Goal: Communication & Community: Answer question/provide support

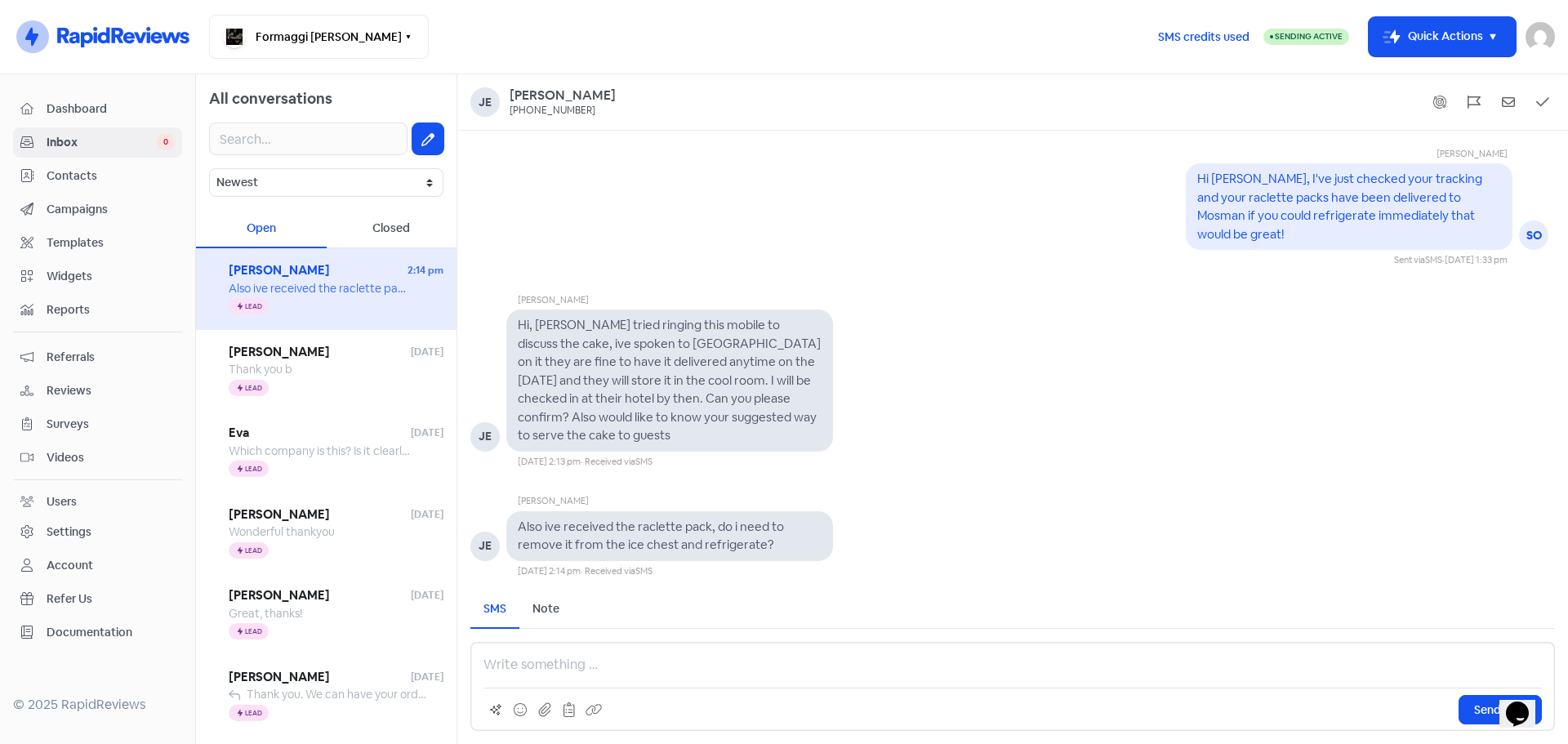
click at [497, 658] on p at bounding box center [1012, 665] width 1058 height 20
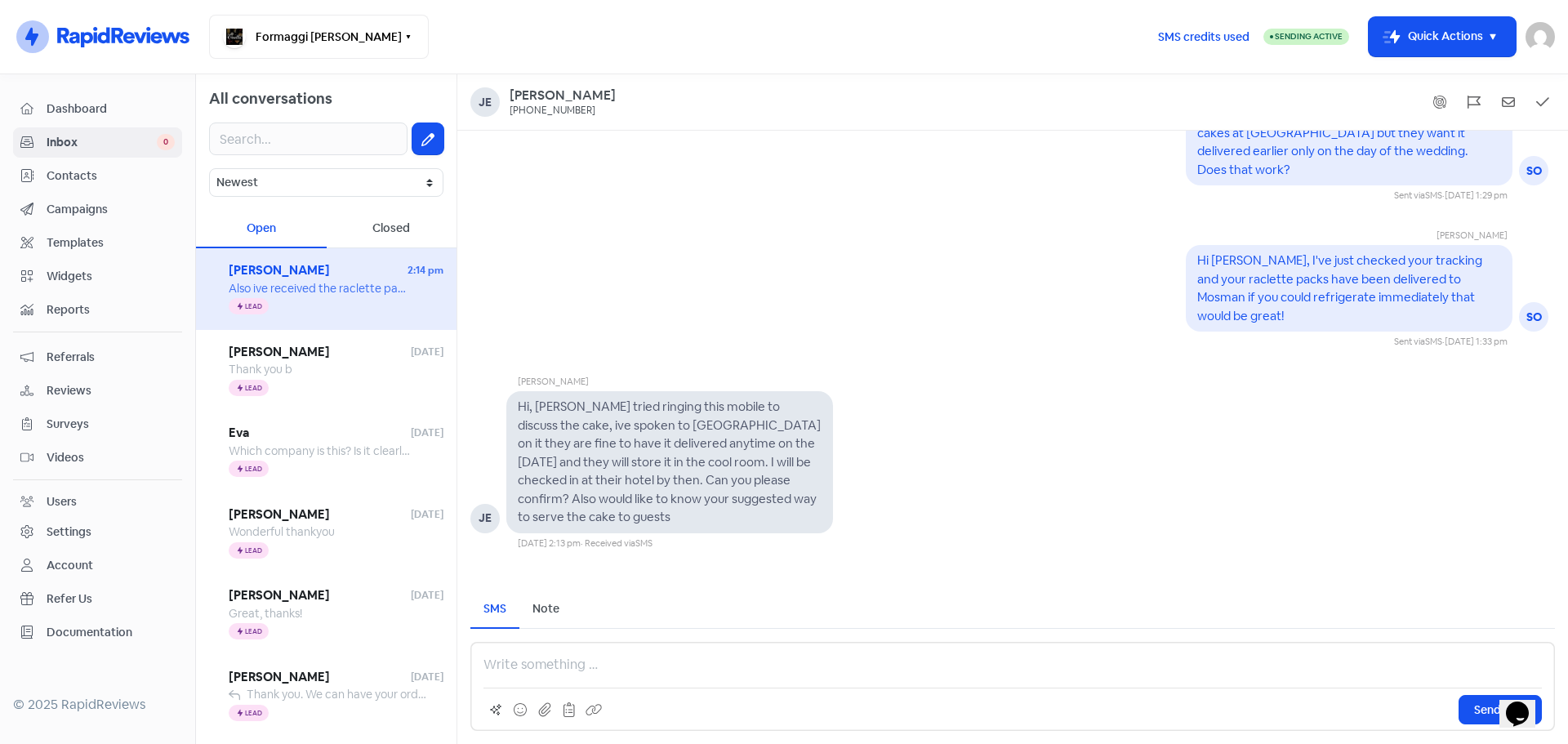
scroll to position [-409, 0]
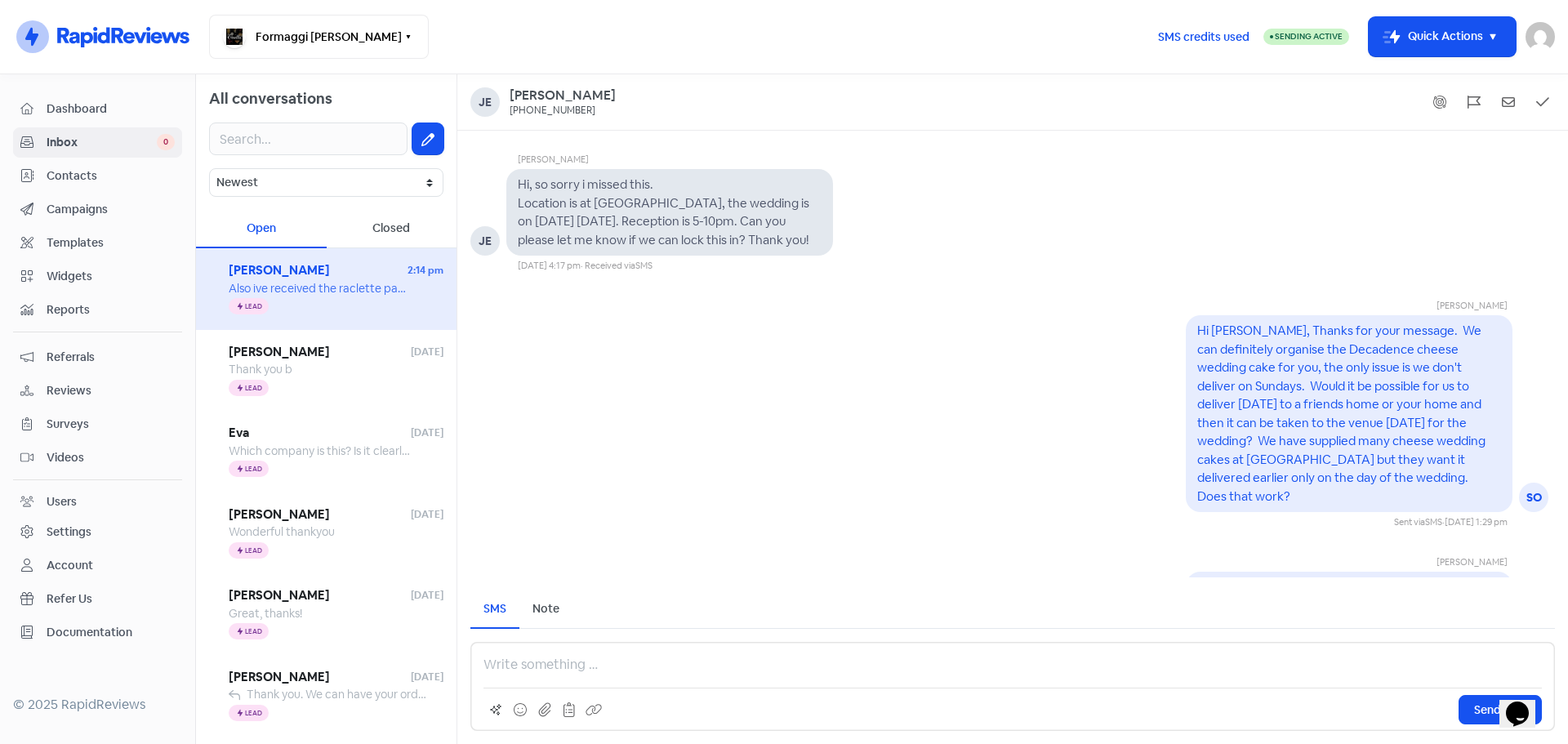
click at [506, 667] on p at bounding box center [1012, 665] width 1058 height 20
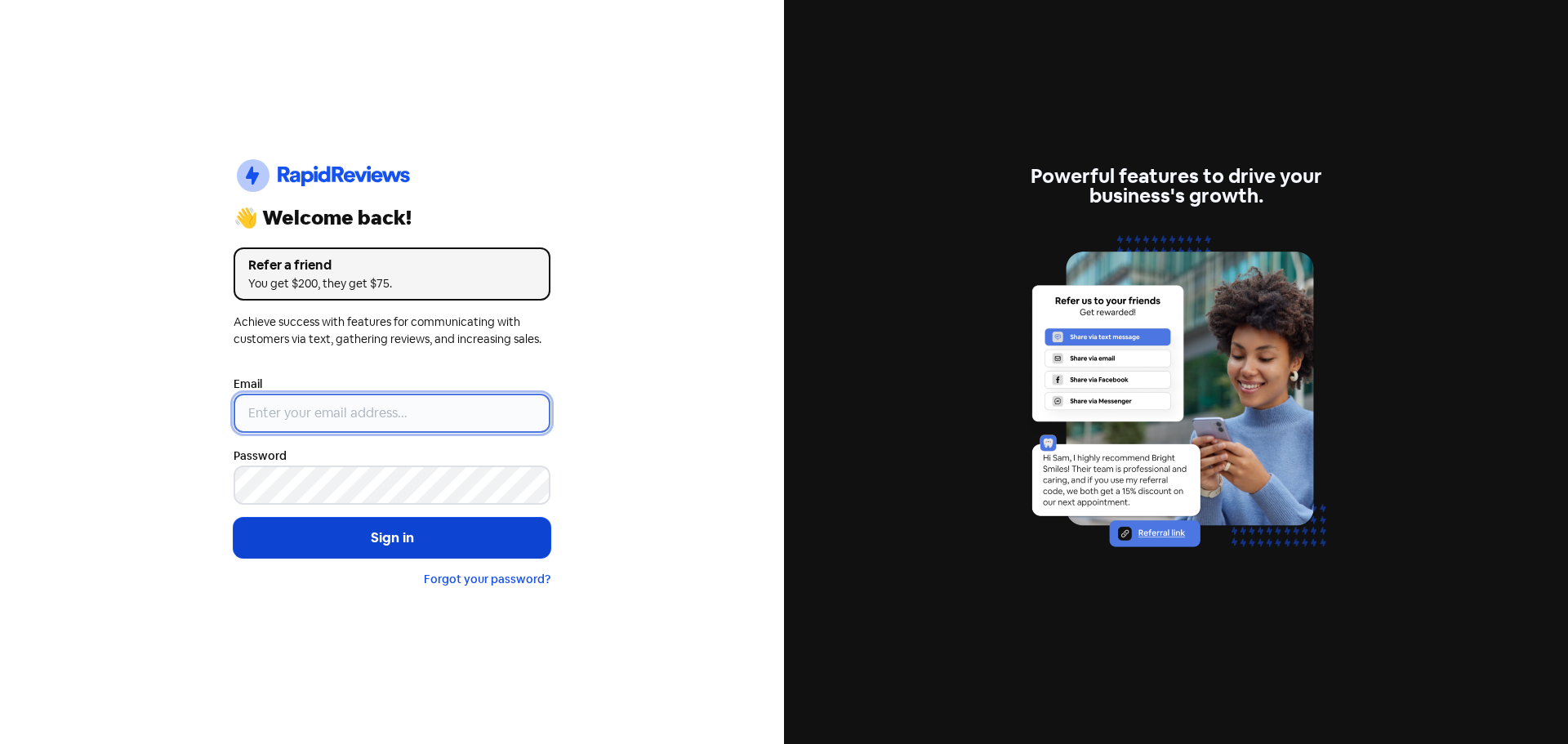
type input "[EMAIL_ADDRESS][PERSON_NAME][DOMAIN_NAME]"
click at [374, 531] on button "Sign in" at bounding box center [391, 537] width 316 height 41
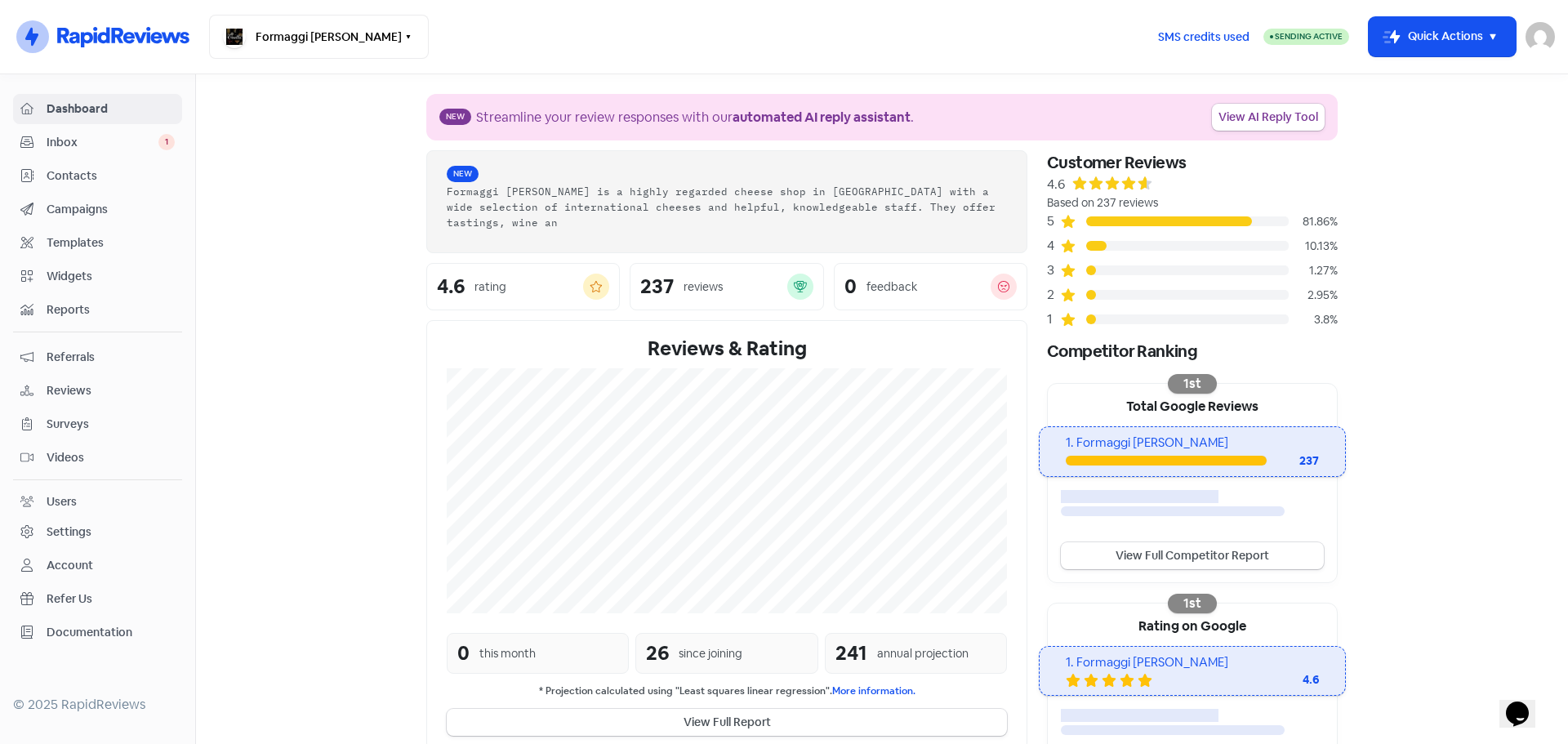
click at [94, 146] on span "Inbox" at bounding box center [102, 142] width 112 height 17
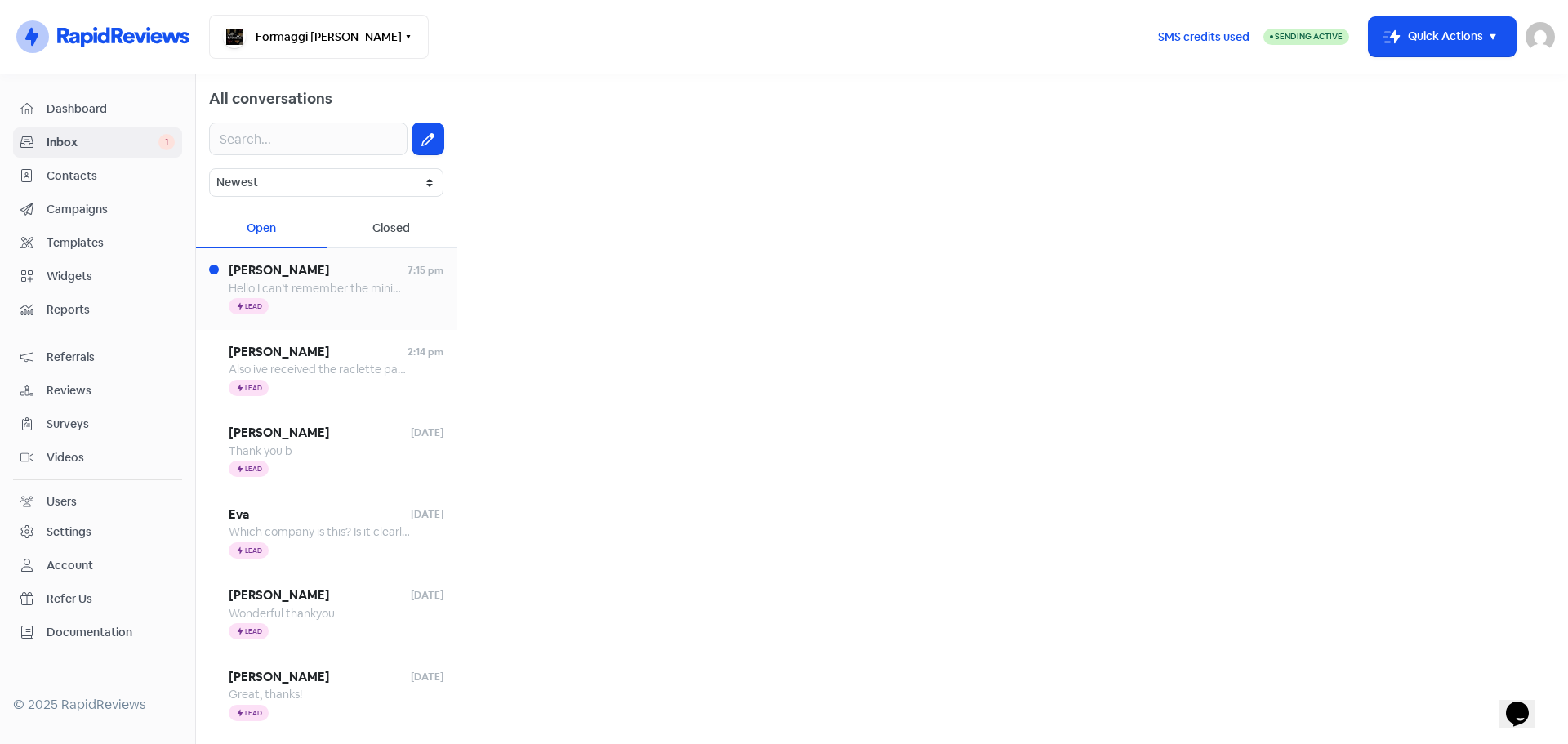
click at [302, 292] on span "Hello I can’t remember the minimum spend for delivery in Inner Sydney (Glebe)." at bounding box center [504, 288] width 551 height 15
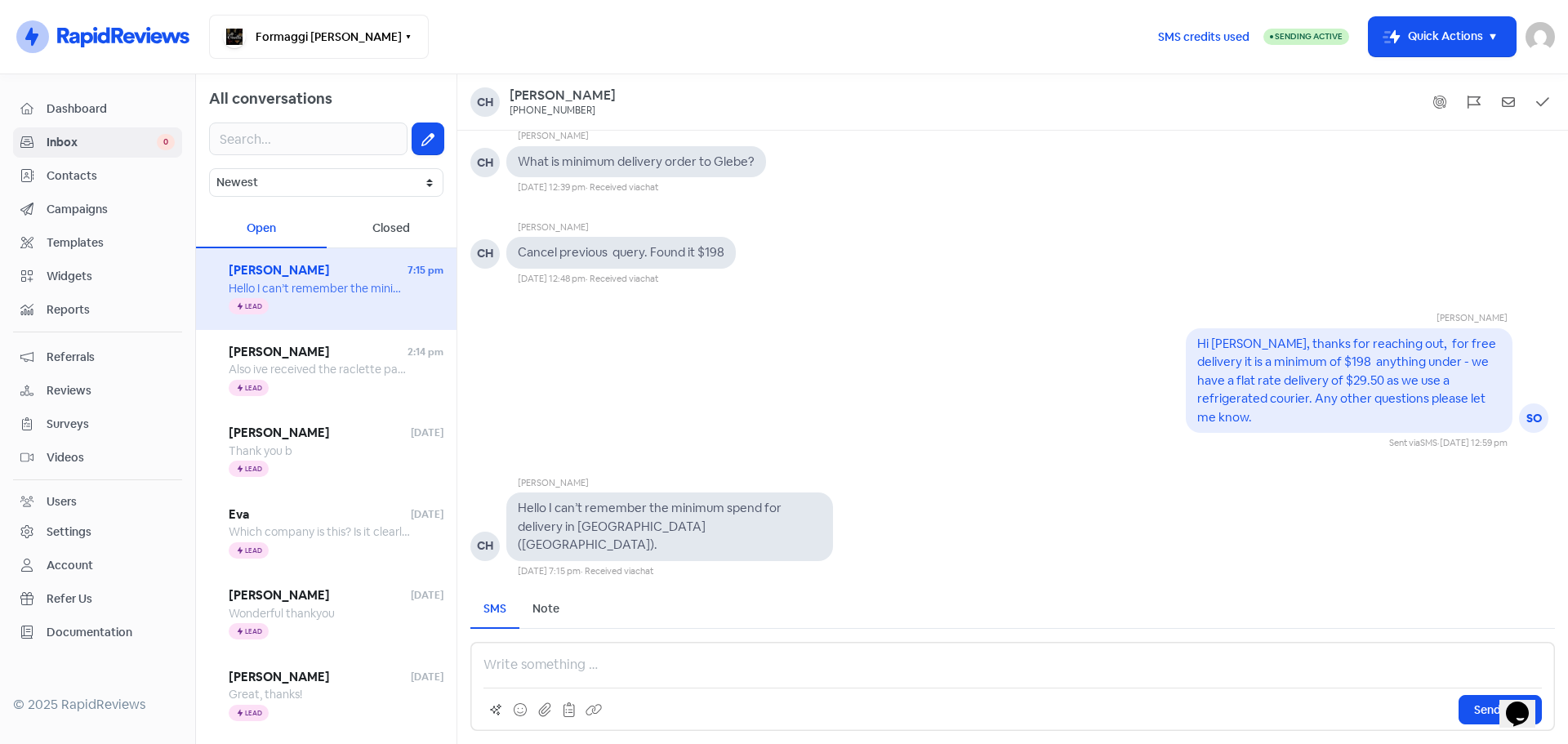
click at [518, 664] on p at bounding box center [1012, 665] width 1058 height 20
click at [532, 656] on p "Hi Christine, the mimi" at bounding box center [1012, 665] width 1058 height 20
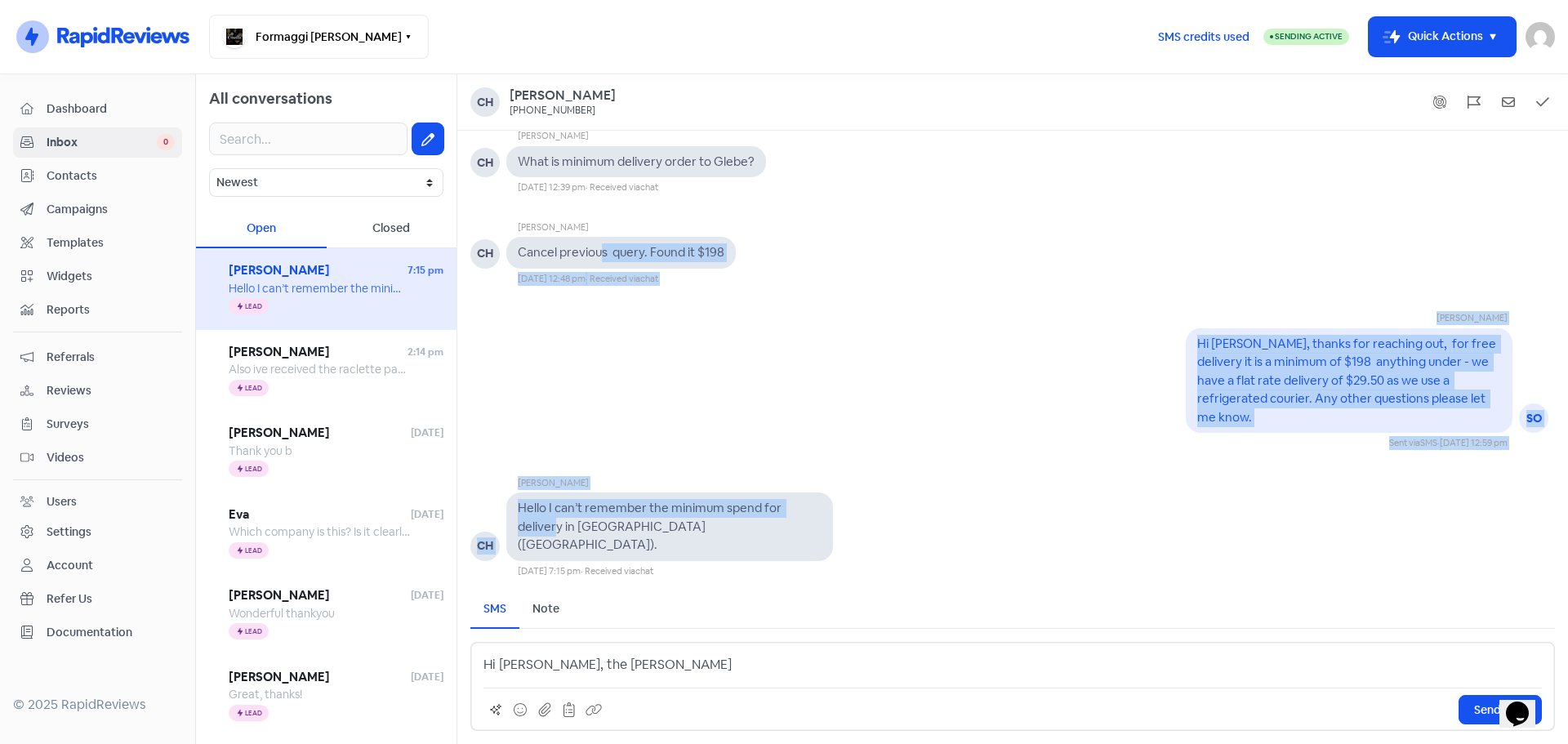
drag, startPoint x: 590, startPoint y: 410, endPoint x: 515, endPoint y: 661, distance: 262.0
click at [515, 662] on div "Ch Christine Sunley +61429695615 Christine Sunley CH What is minimum delivery o…" at bounding box center [1012, 409] width 1110 height 669
click at [641, 669] on p "Hi Christine, the mimi" at bounding box center [1012, 665] width 1058 height 20
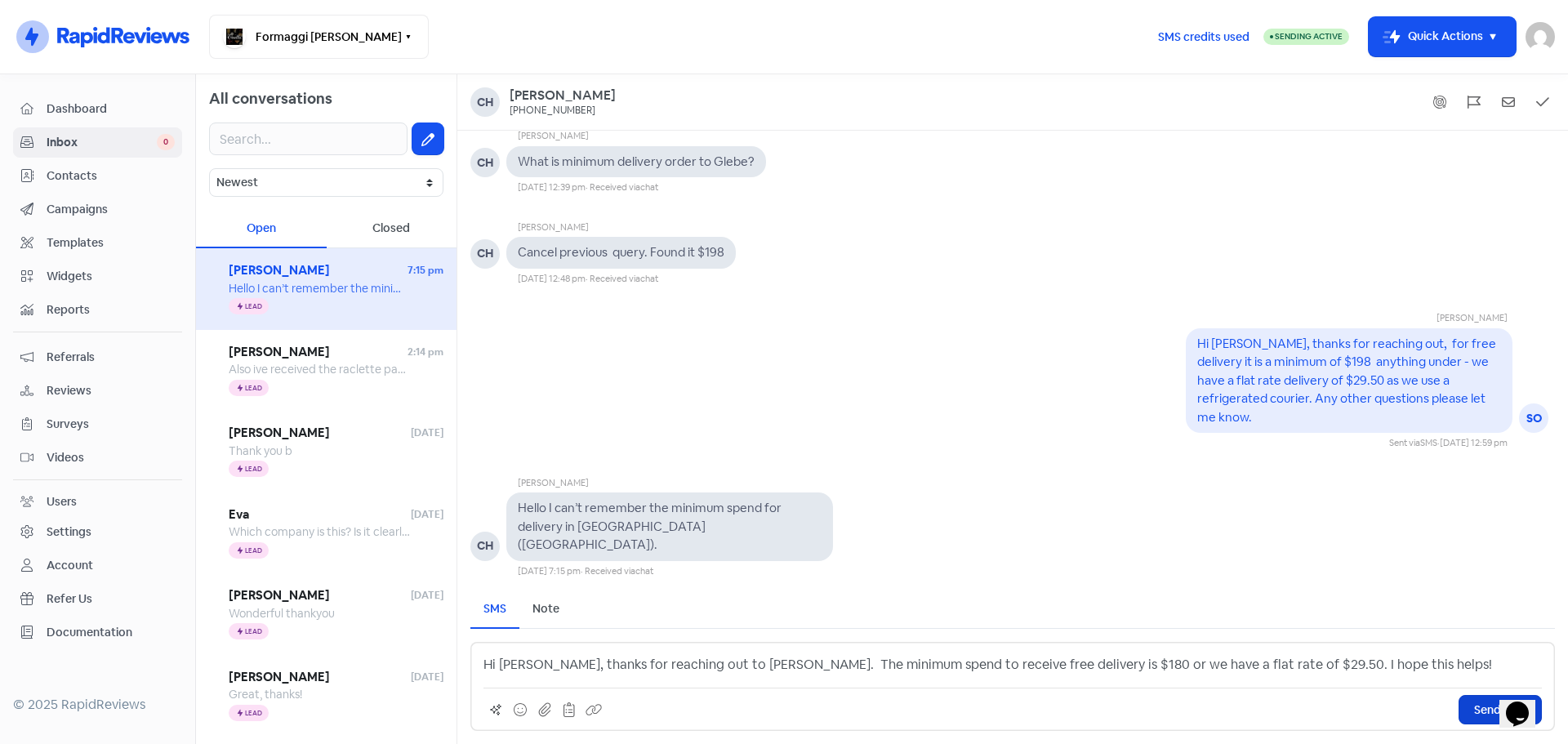
click at [1482, 705] on span "Send SMS" at bounding box center [1500, 710] width 52 height 17
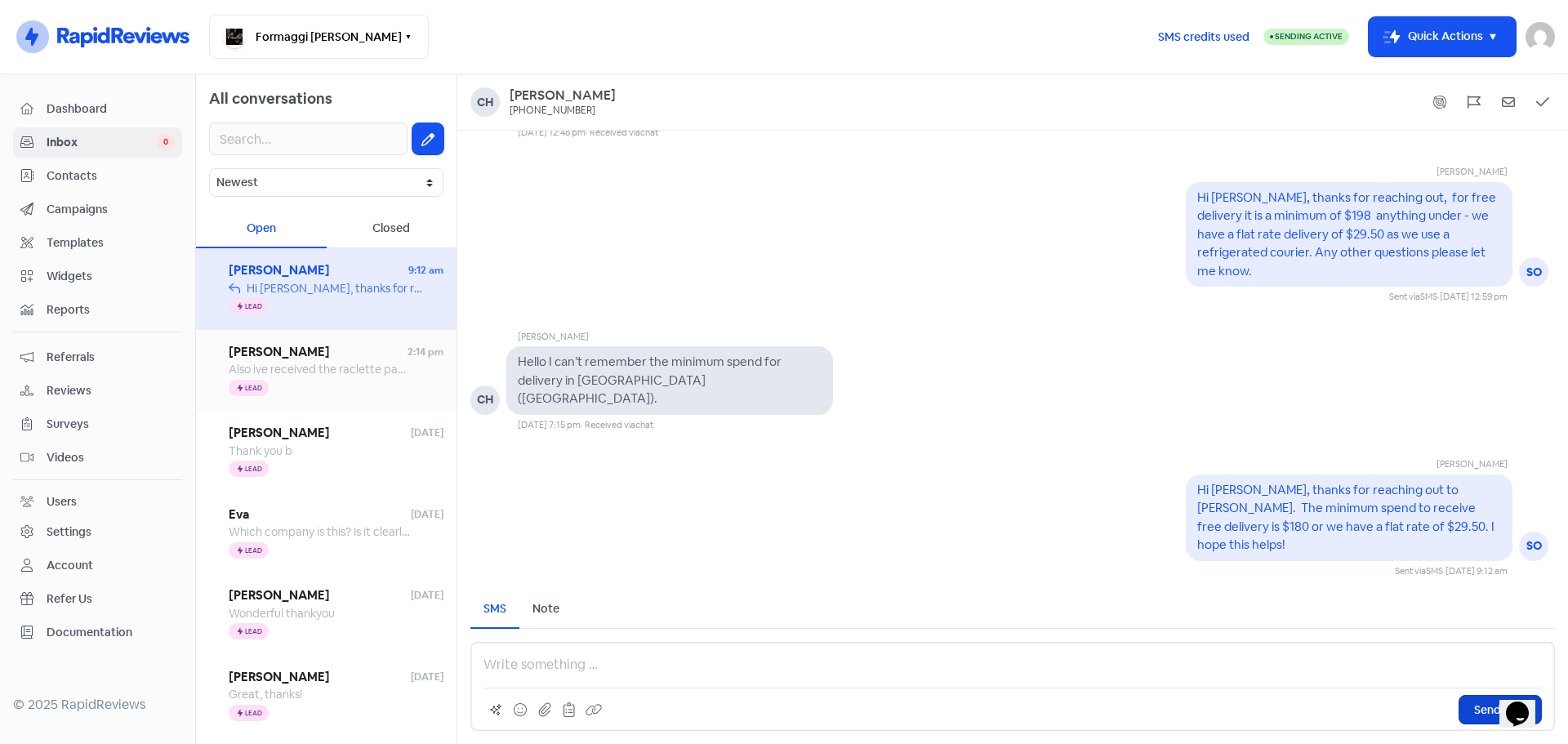
click at [333, 367] on span "Also ive received the raclette pack, do i need to remove it from the ice chest …" at bounding box center [472, 370] width 487 height 15
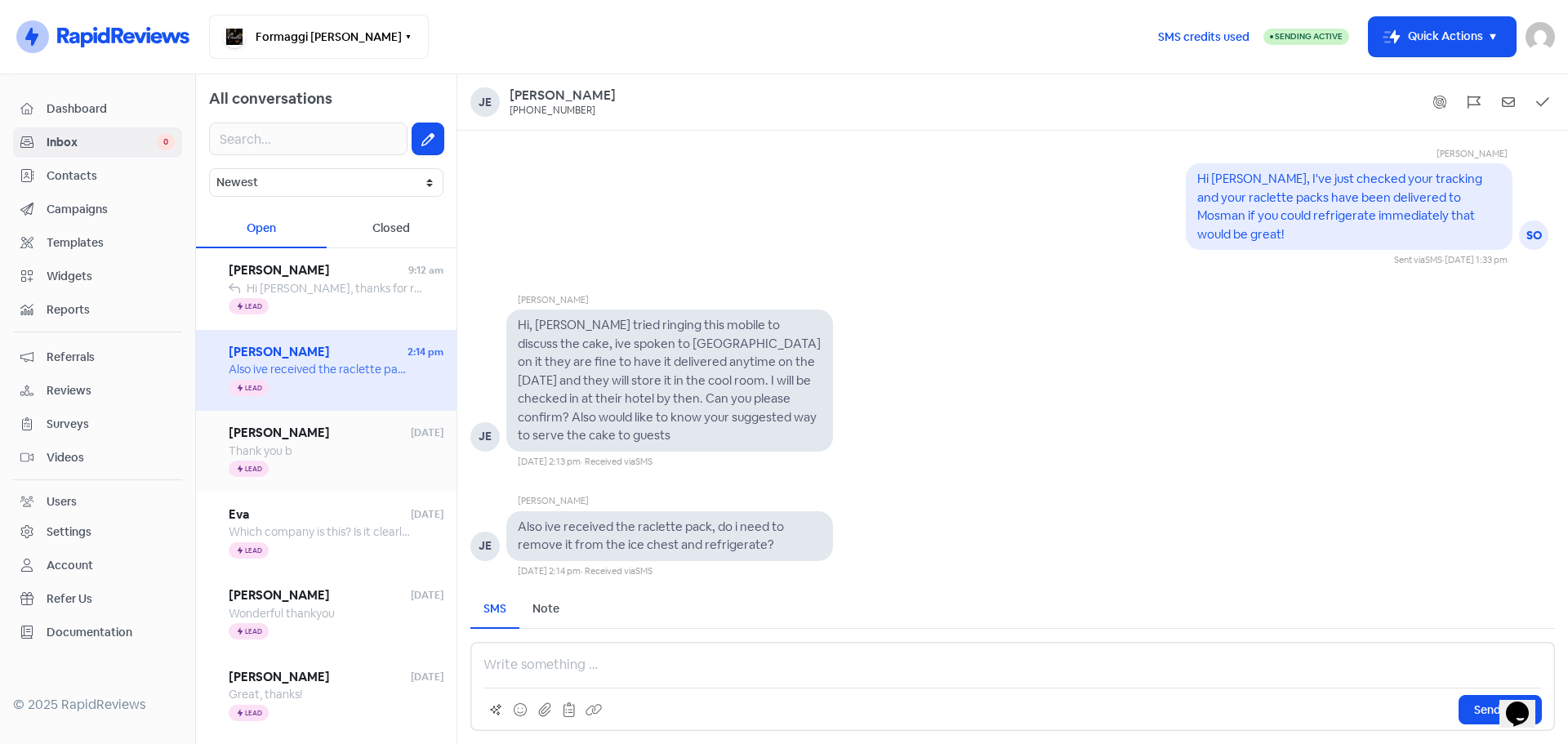
click at [307, 460] on div "Icon For Thunder Lead" at bounding box center [336, 470] width 215 height 20
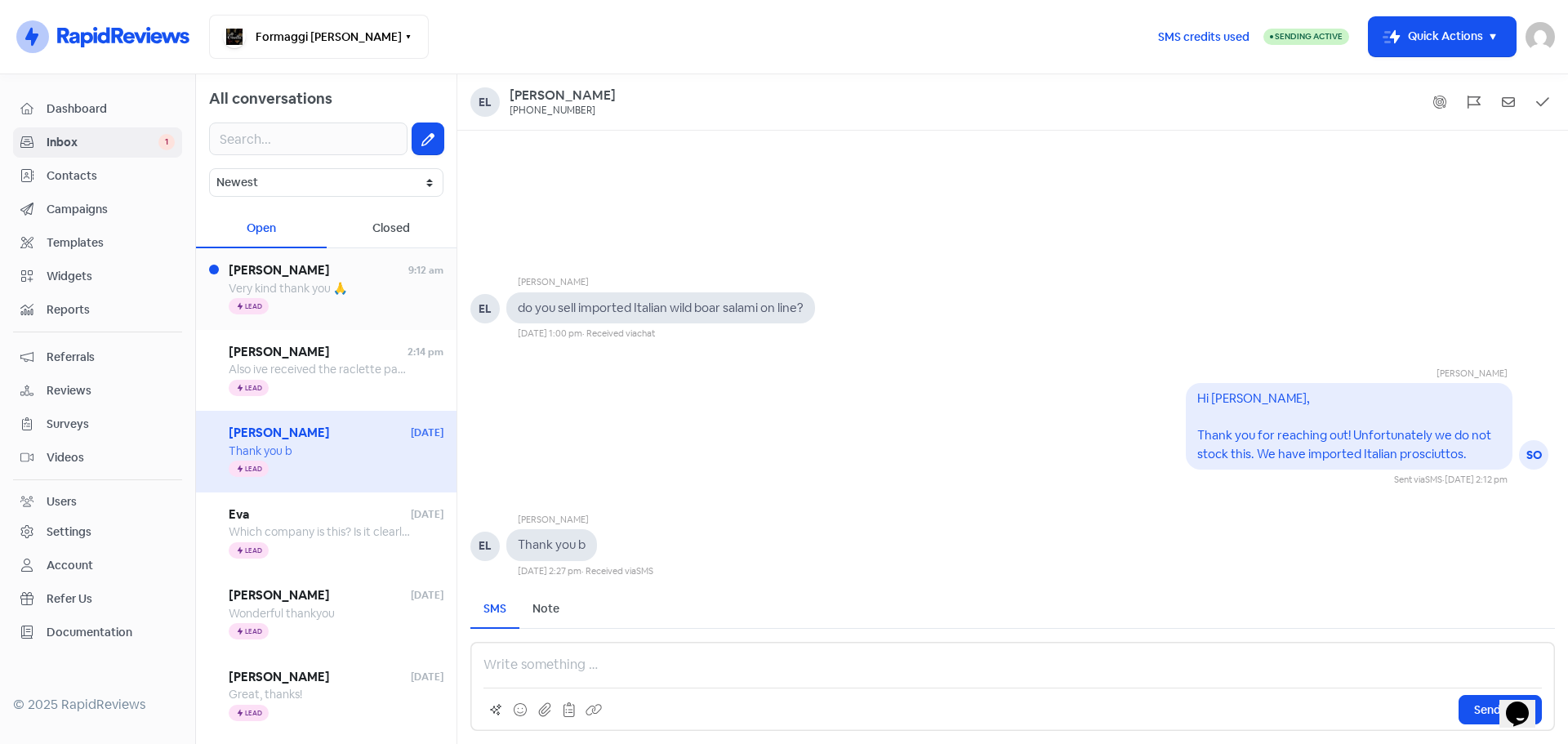
click at [283, 309] on div "Icon For Thunder Lead" at bounding box center [336, 307] width 215 height 20
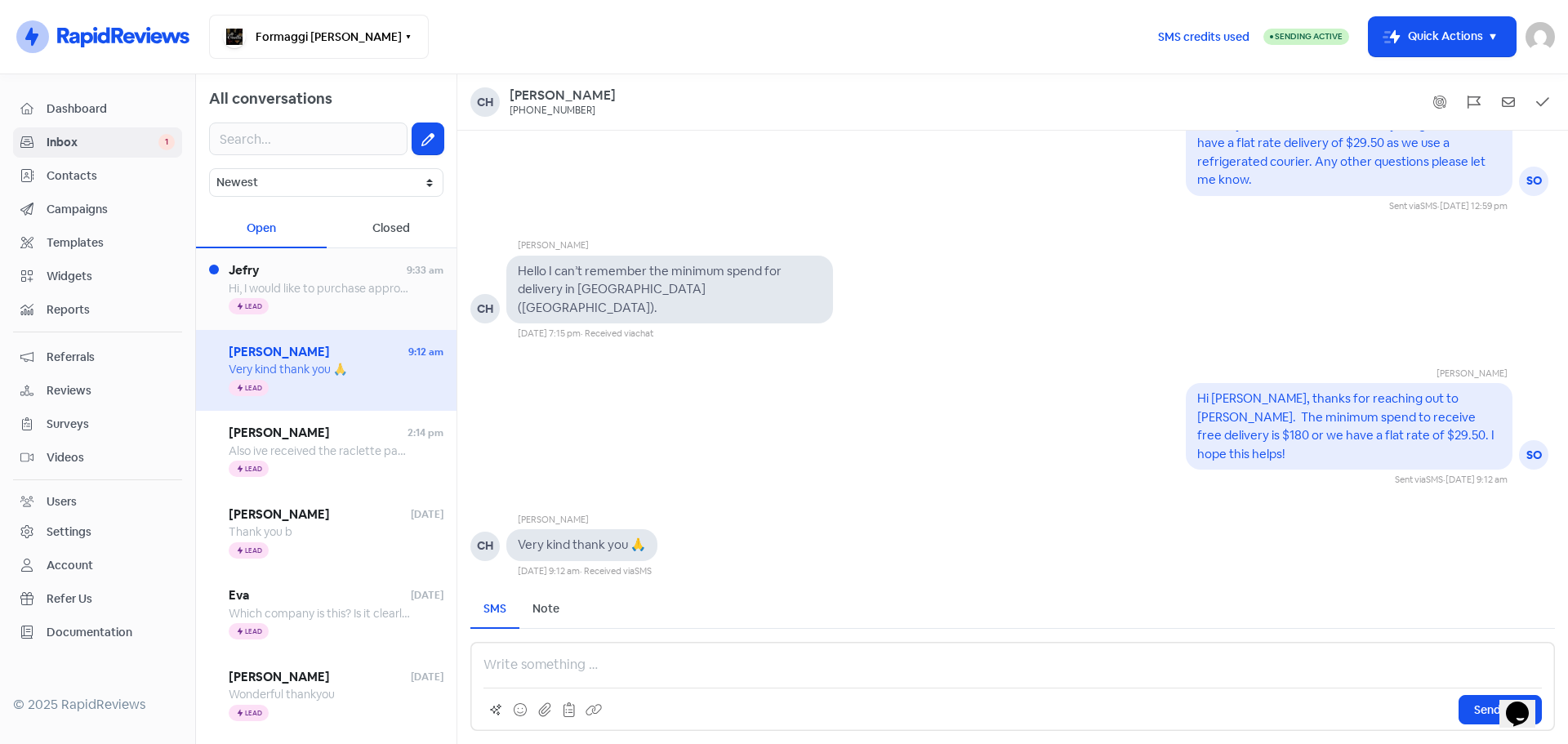
click at [287, 298] on div "Icon For Thunder Lead" at bounding box center [336, 307] width 215 height 20
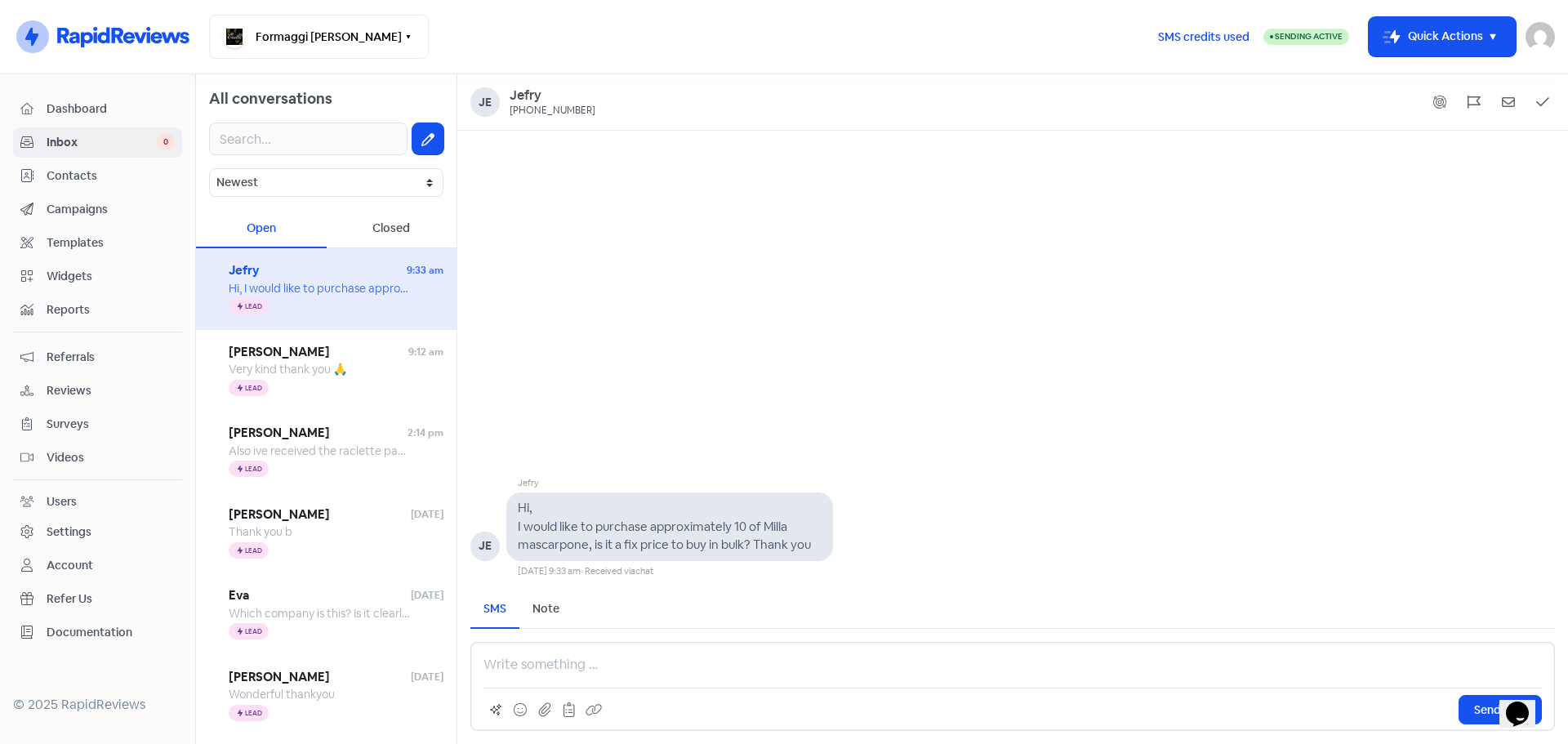
click at [502, 658] on p at bounding box center [1012, 665] width 1058 height 20
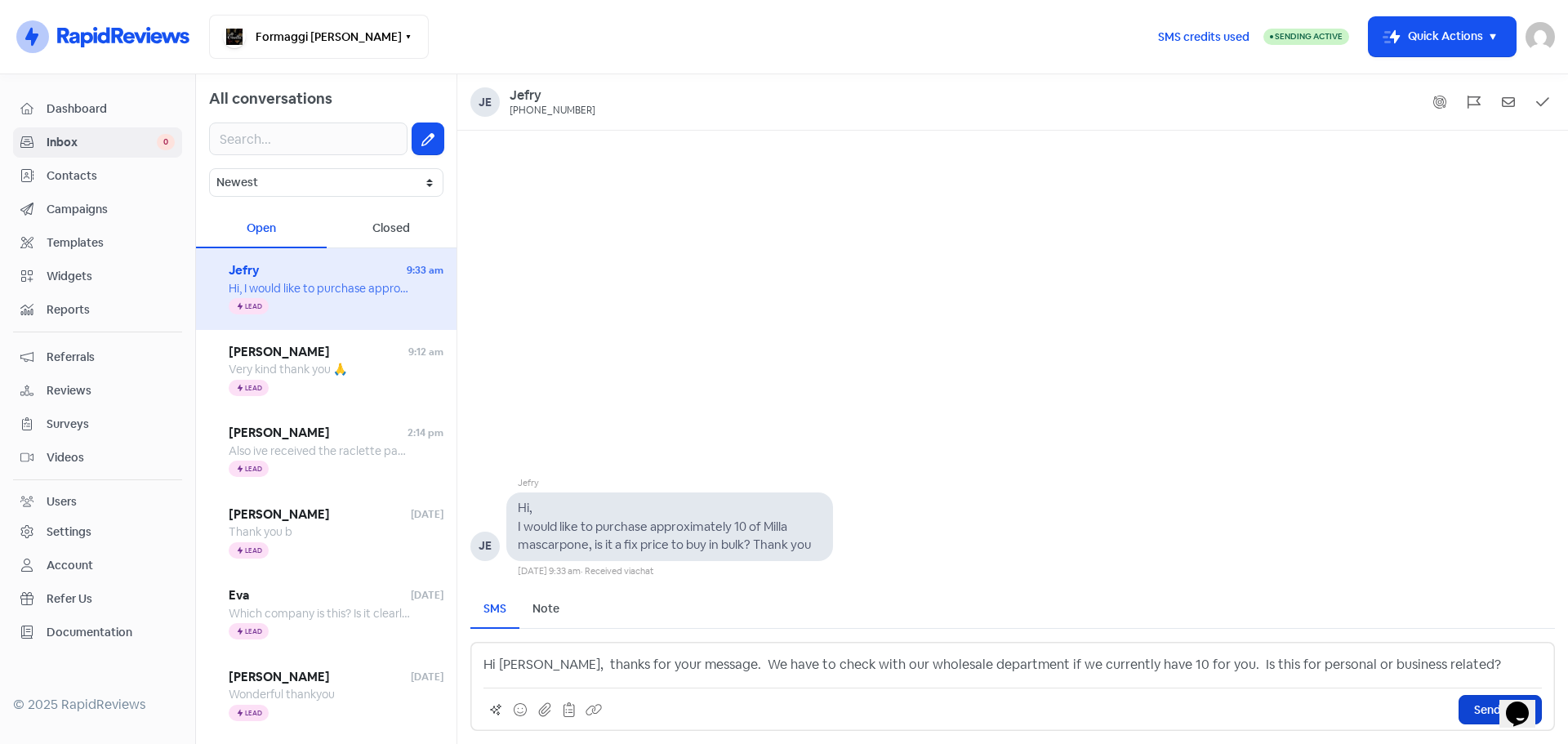
click at [1469, 708] on button "Send SMS" at bounding box center [1500, 709] width 83 height 29
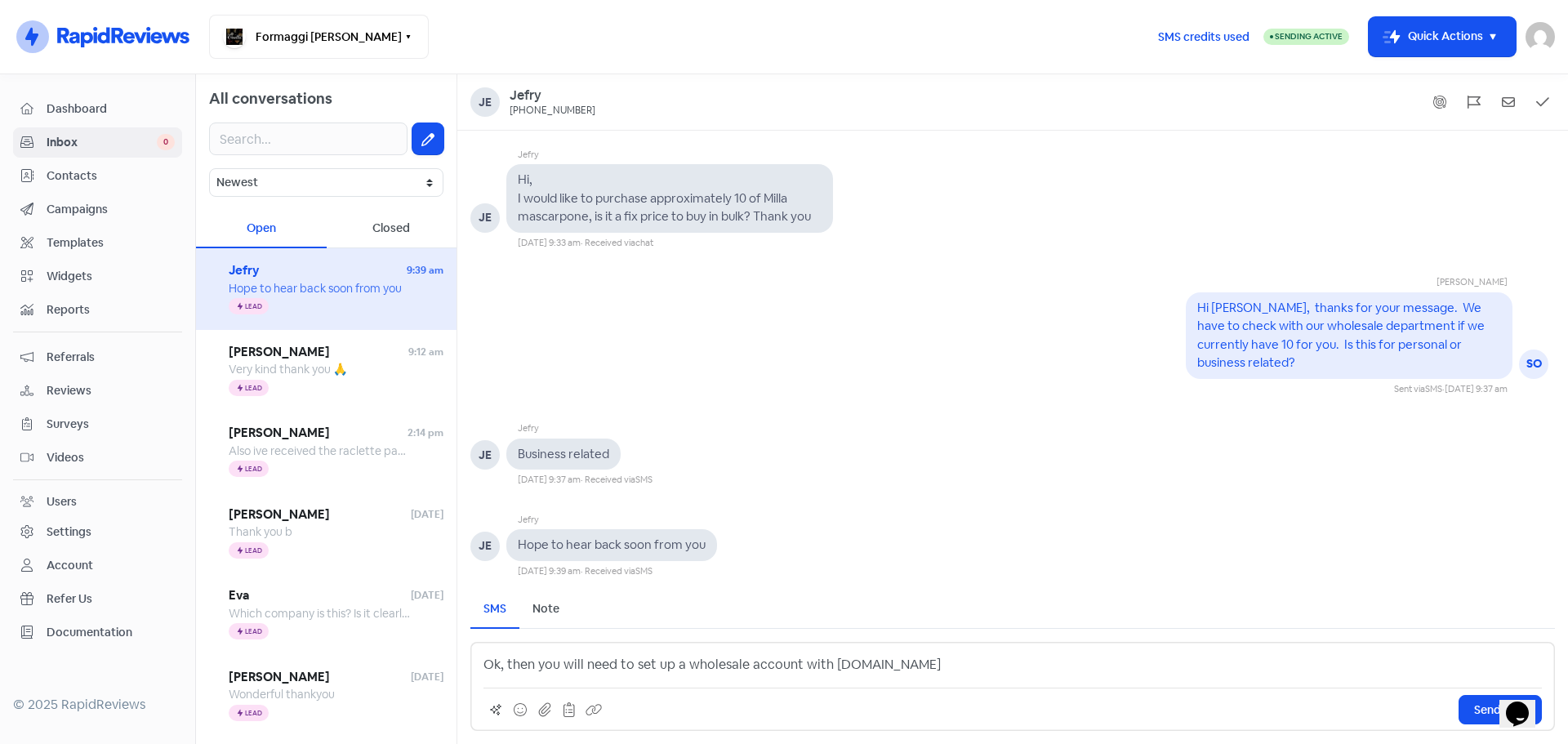
click at [828, 667] on p "Ok, then you will need to set up a wholesale account with cheesemarket.com.au" at bounding box center [1012, 665] width 1058 height 20
click at [977, 665] on p "Ok, then you will need to set up a wholesale account with cheesemarket.com.au" at bounding box center [1012, 665] width 1058 height 20
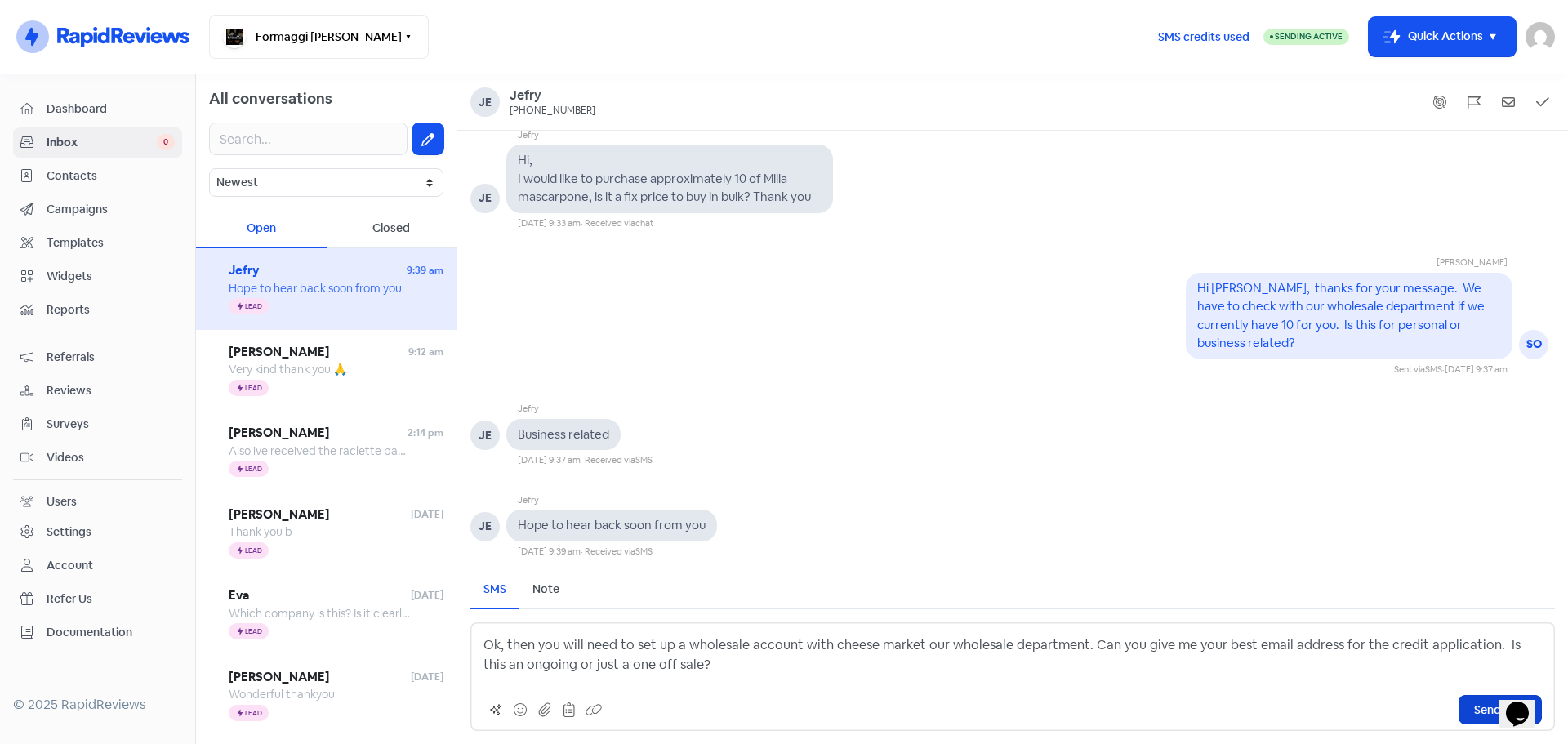
click at [1498, 703] on span "Send SMS" at bounding box center [1500, 710] width 52 height 17
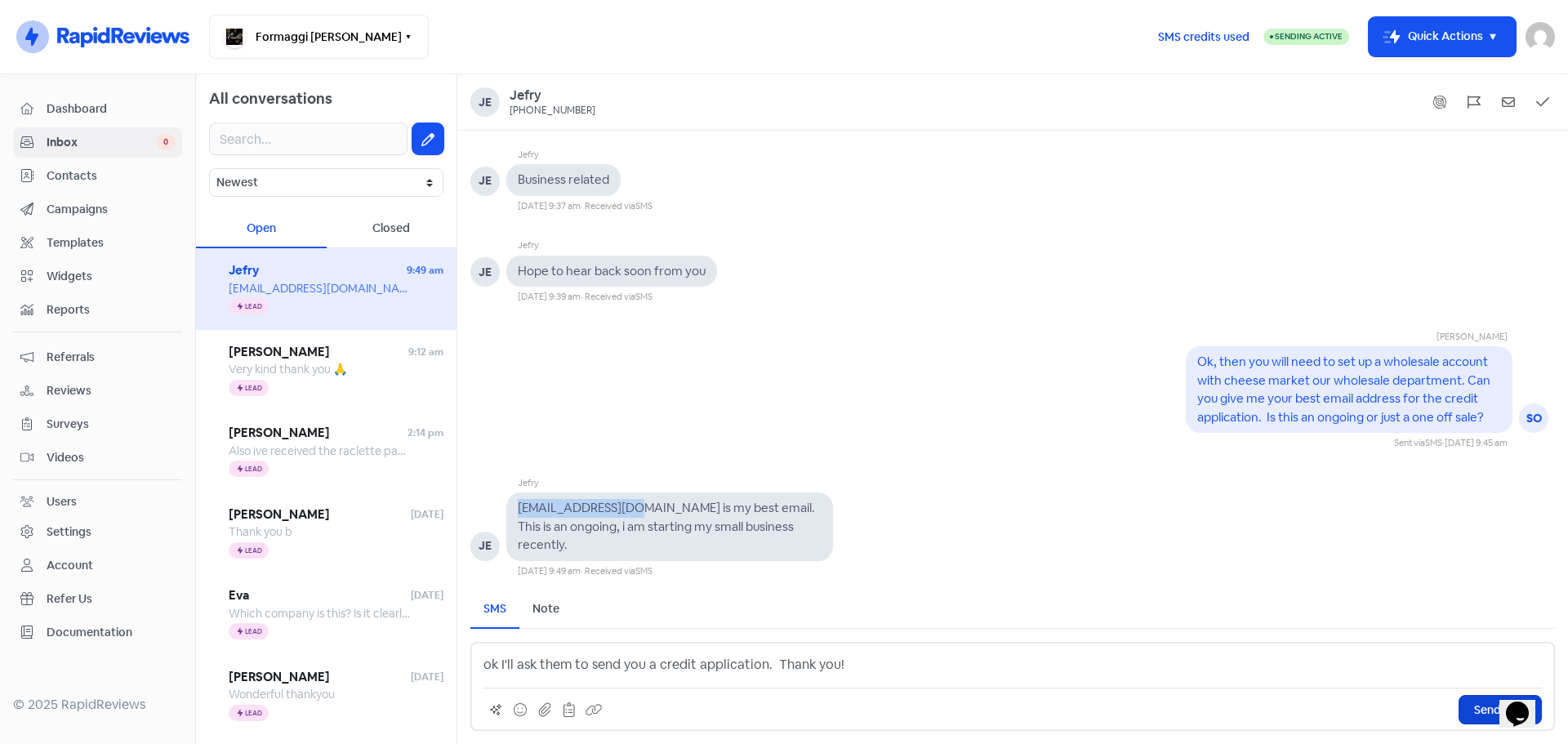
drag, startPoint x: 627, startPoint y: 507, endPoint x: 518, endPoint y: 503, distance: 109.1
click at [518, 503] on pre "[EMAIL_ADDRESS][DOMAIN_NAME] is my best email. This is an ongoing, i am startin…" at bounding box center [667, 526] width 300 height 52
click at [1468, 709] on button "Send SMS" at bounding box center [1500, 709] width 83 height 29
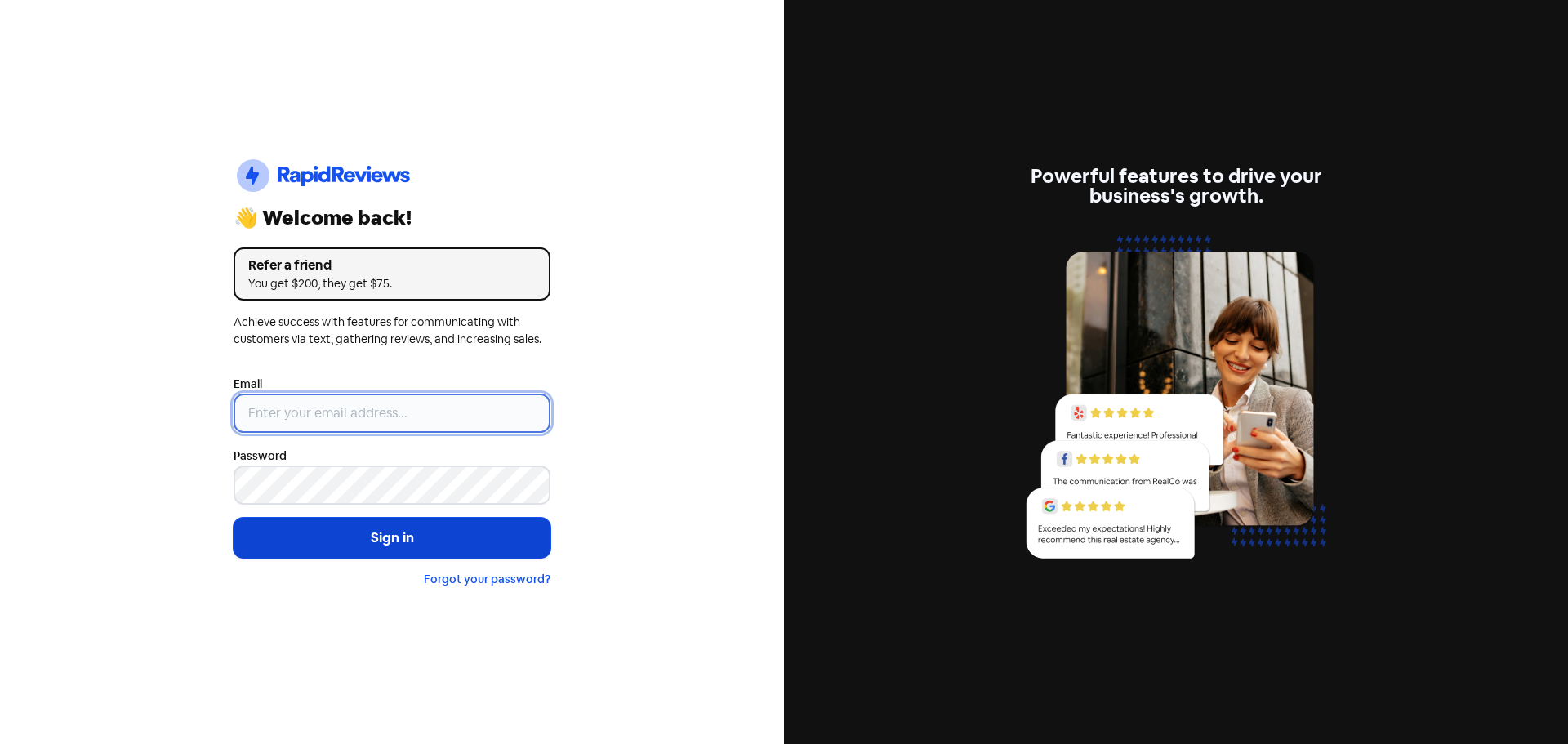
type input "[EMAIL_ADDRESS][PERSON_NAME][DOMAIN_NAME]"
click at [420, 536] on button "Sign in" at bounding box center [391, 537] width 316 height 41
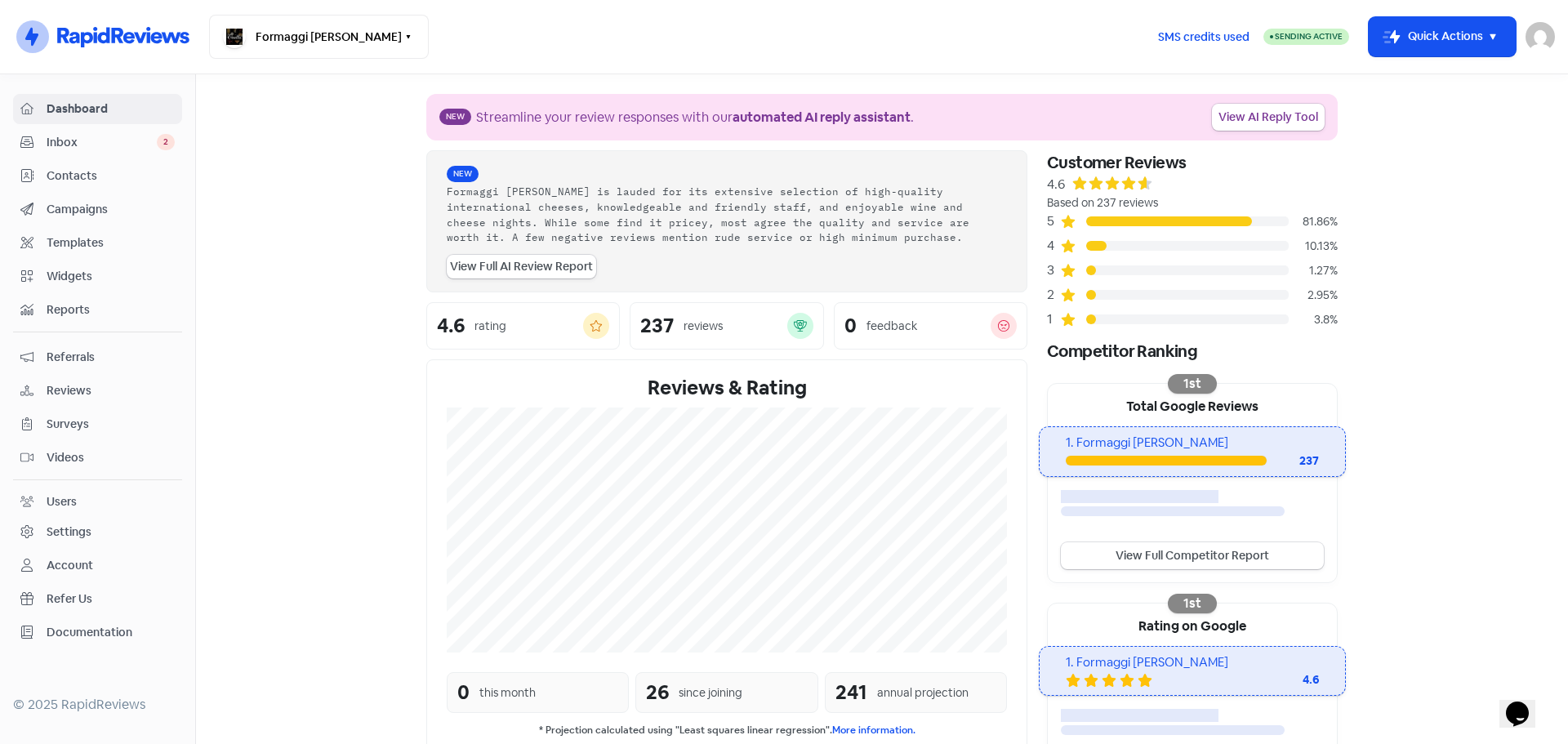
click at [66, 131] on link "Inbox 2" at bounding box center [98, 142] width 169 height 30
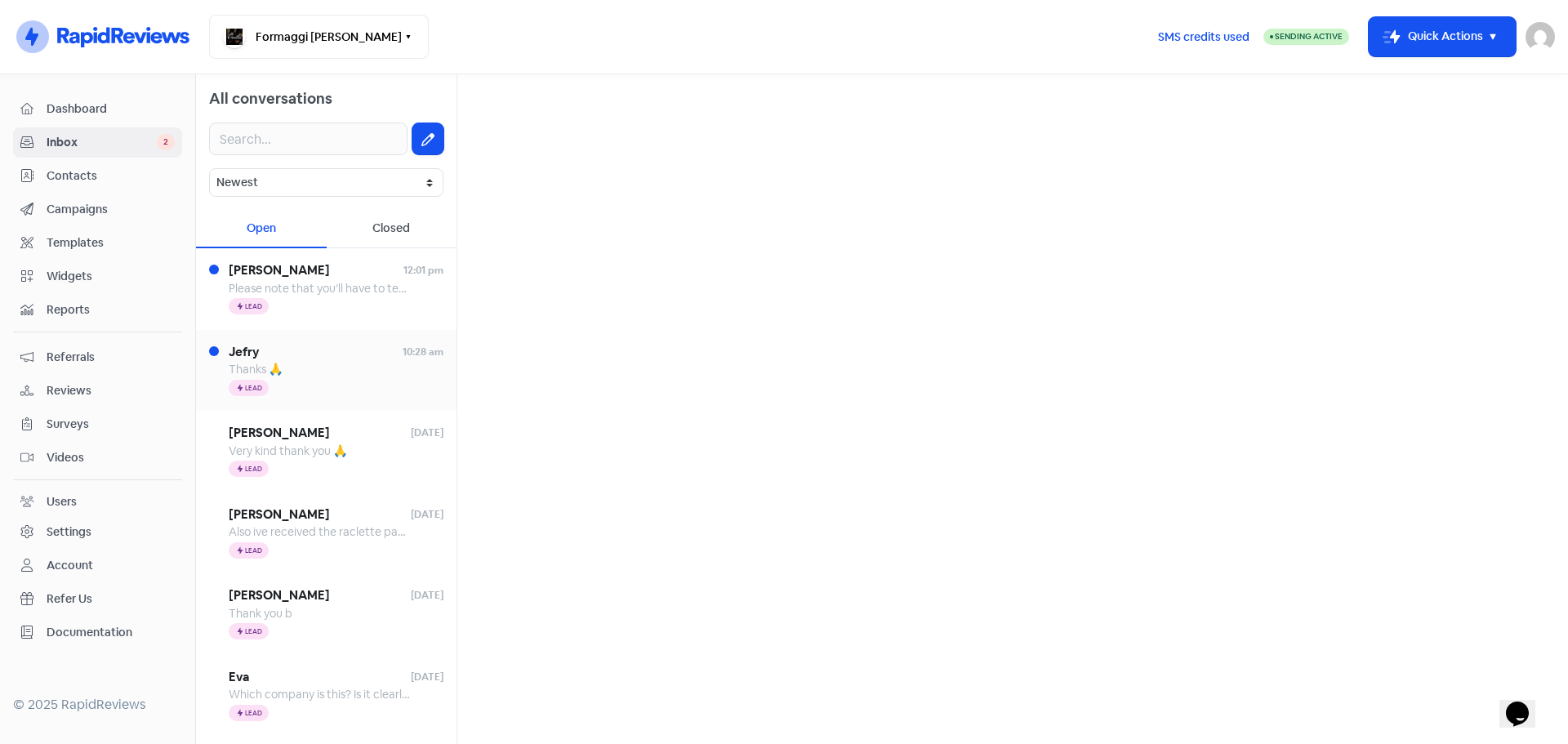
click at [228, 349] on div "Jefry 10:28 am Thanks 🙏 Icon For Thunder Lead" at bounding box center [326, 370] width 261 height 81
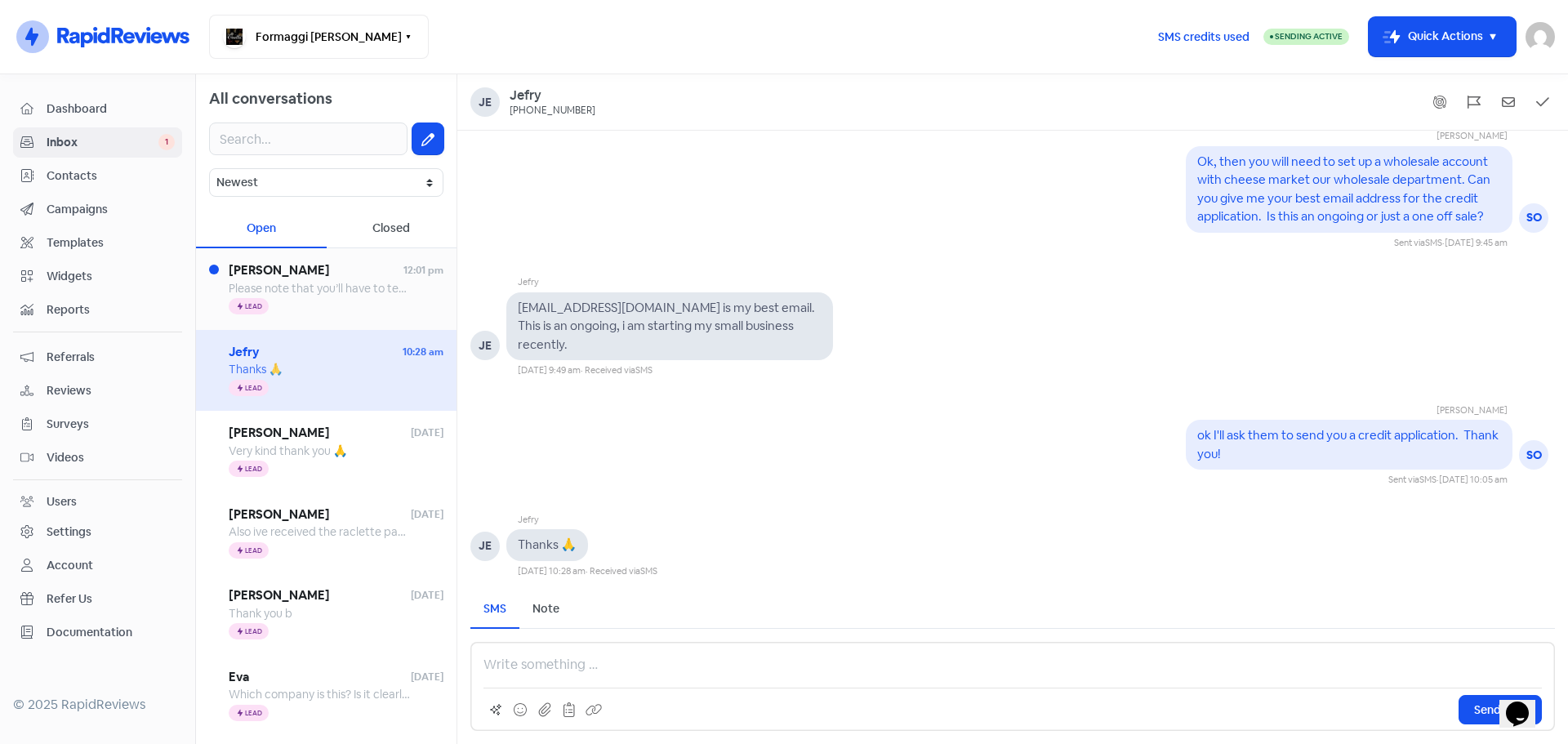
click at [261, 290] on span "Please note that you’ll have to text the above number via whatsapp. Please, do …" at bounding box center [614, 288] width 772 height 15
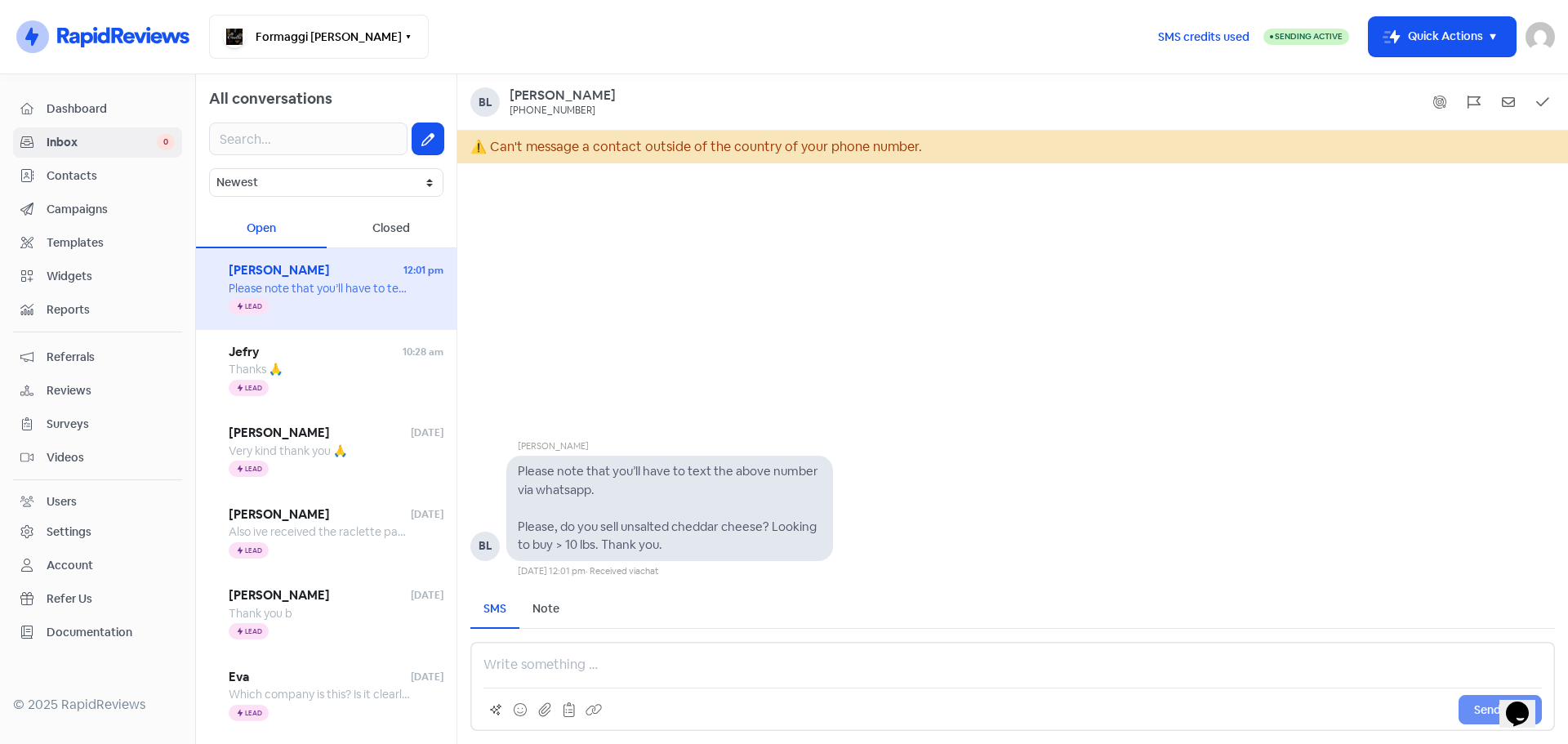
click at [517, 657] on div "Send SMS" at bounding box center [1012, 686] width 1085 height 89
click at [528, 674] on div "Send SMS" at bounding box center [1012, 686] width 1085 height 89
click at [527, 673] on div "Send SMS" at bounding box center [1012, 686] width 1085 height 89
click at [525, 673] on div "Send SMS" at bounding box center [1012, 686] width 1085 height 89
